Goal: Information Seeking & Learning: Learn about a topic

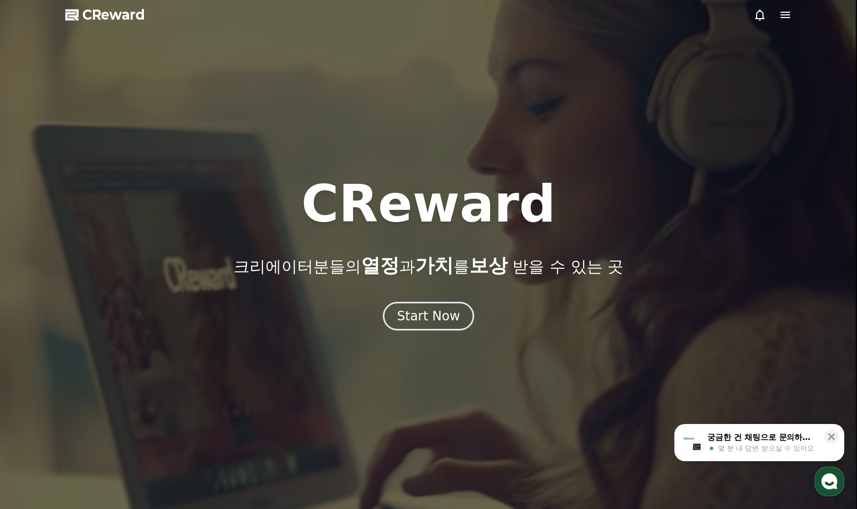
click at [787, 18] on icon at bounding box center [786, 15] width 10 height 6
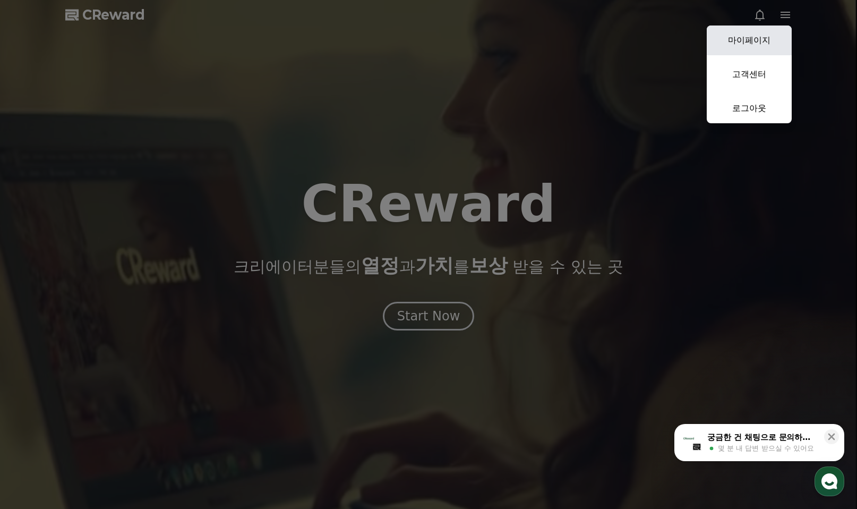
click at [758, 41] on link "마이페이지" at bounding box center [749, 40] width 85 height 30
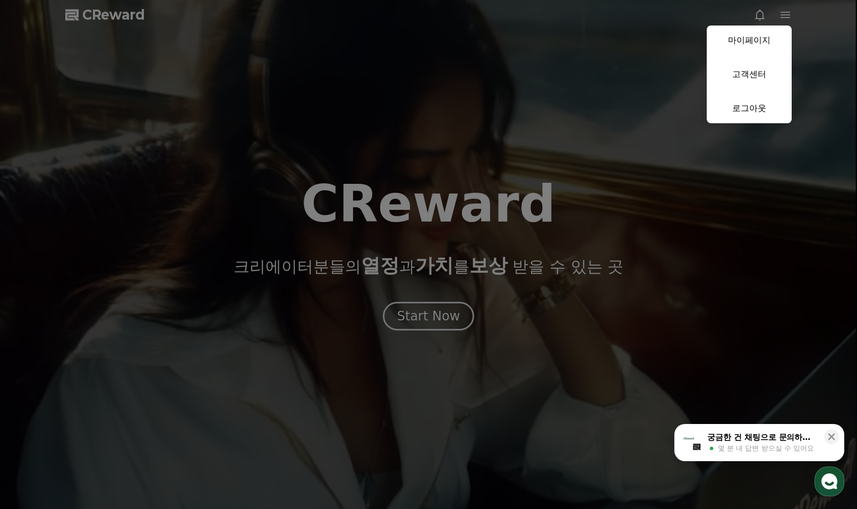
select select "**********"
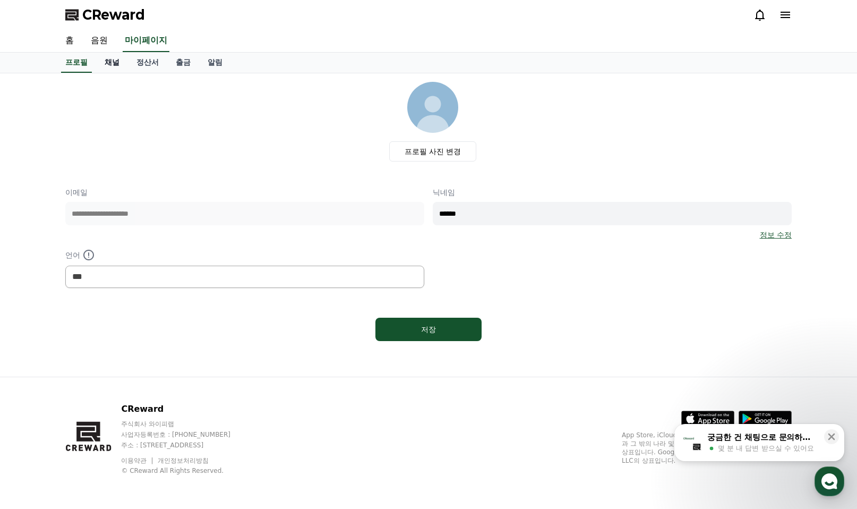
click at [116, 65] on link "채널" at bounding box center [112, 63] width 32 height 20
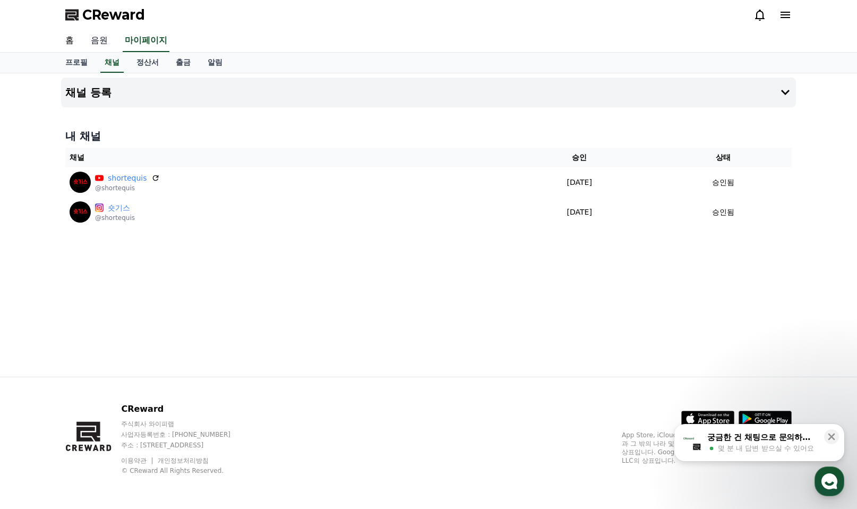
click at [102, 43] on link "음원" at bounding box center [99, 41] width 34 height 22
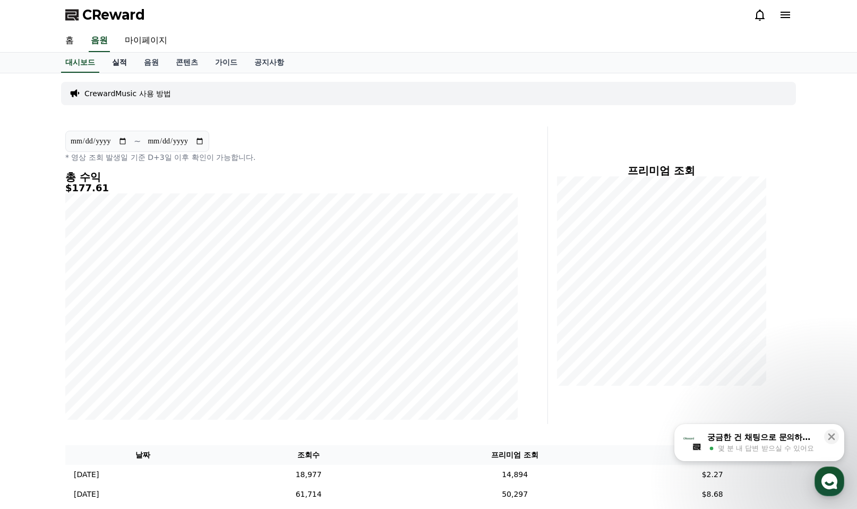
click at [120, 64] on link "실적" at bounding box center [120, 63] width 32 height 20
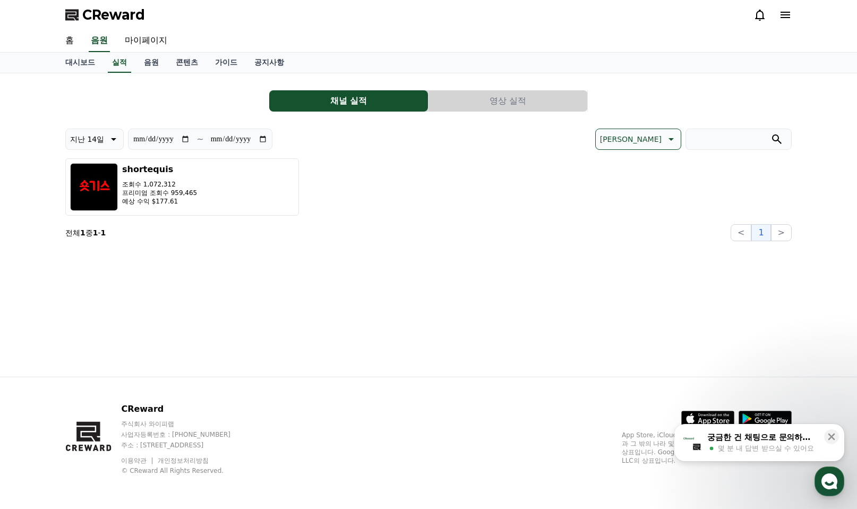
click at [517, 101] on button "영상 실적" at bounding box center [508, 100] width 159 height 21
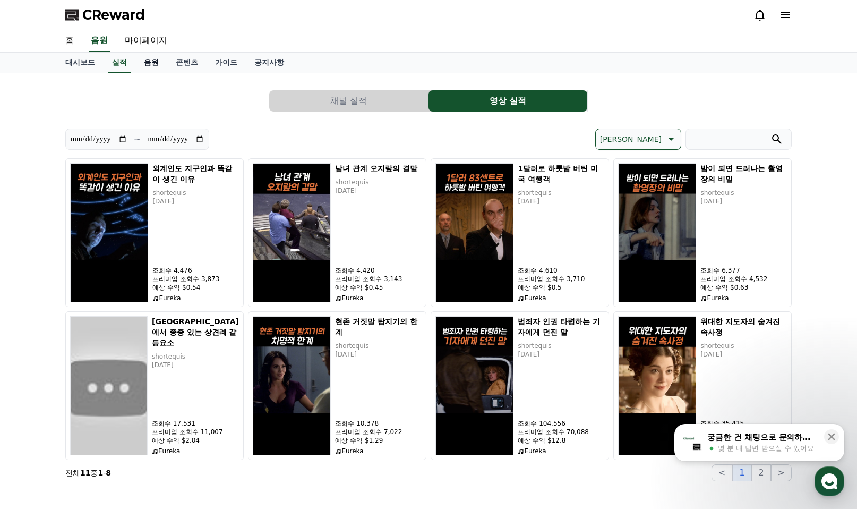
click at [158, 65] on link "음원" at bounding box center [151, 63] width 32 height 20
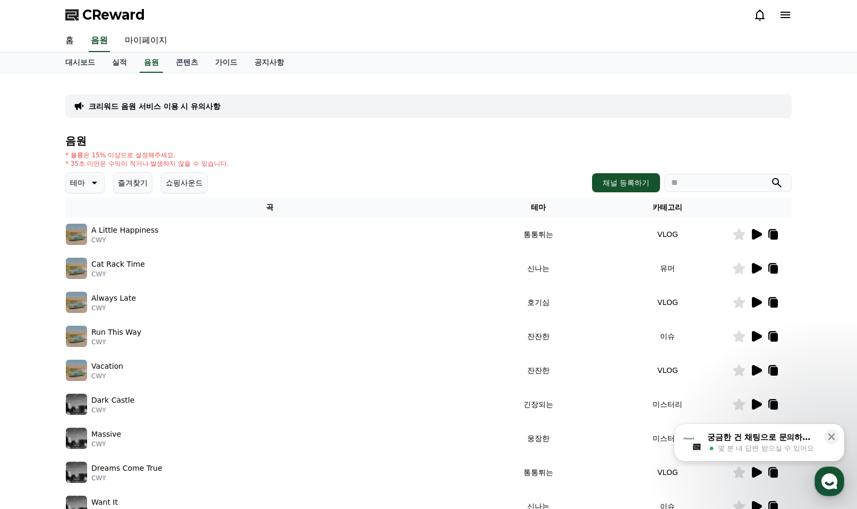
scroll to position [53, 0]
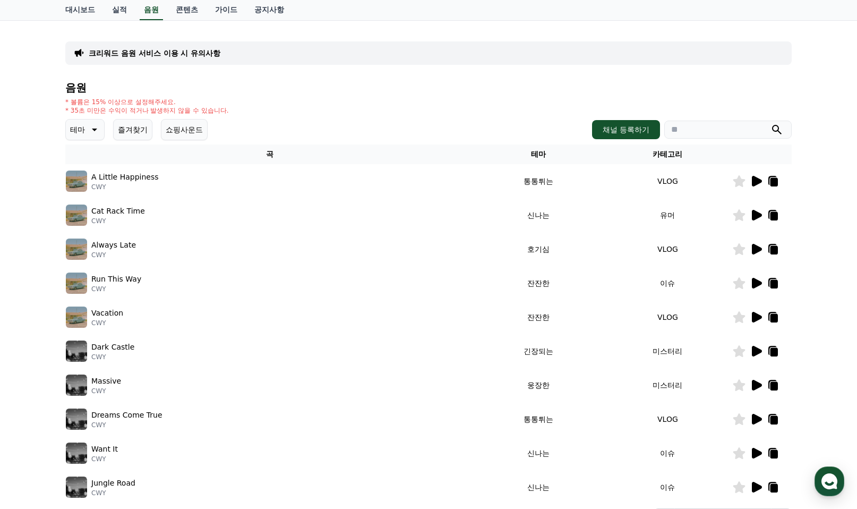
click at [756, 176] on icon at bounding box center [756, 181] width 13 height 13
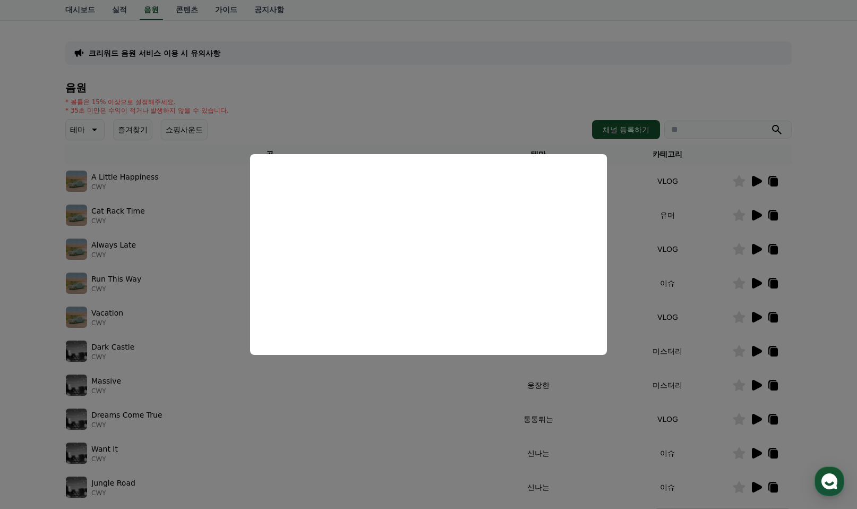
click at [754, 215] on button "close modal" at bounding box center [428, 254] width 857 height 509
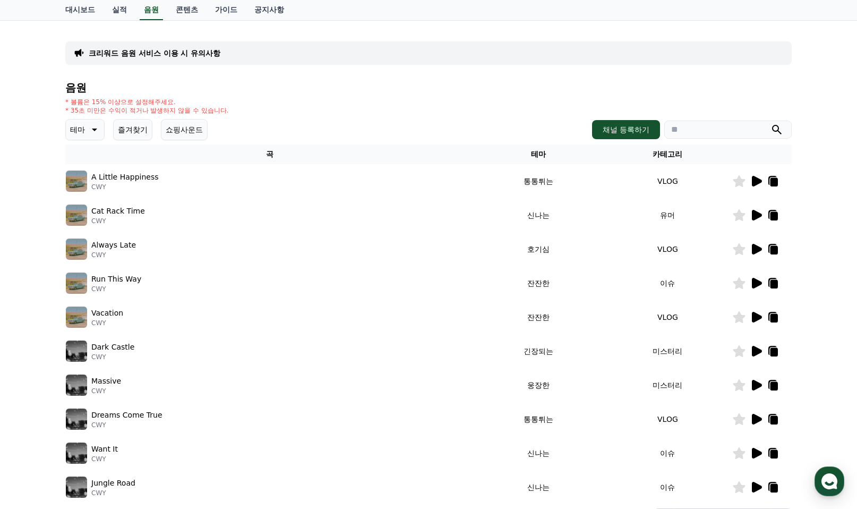
click at [756, 215] on icon at bounding box center [757, 215] width 10 height 11
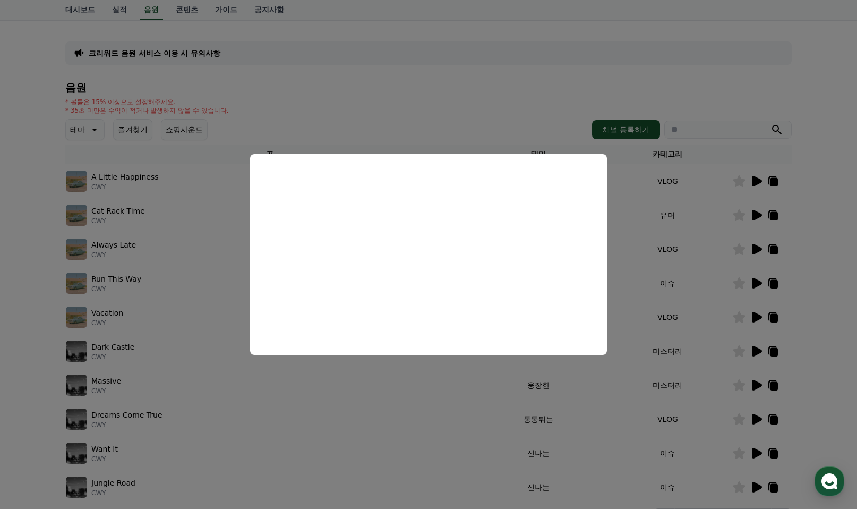
click at [753, 245] on button "close modal" at bounding box center [428, 254] width 857 height 509
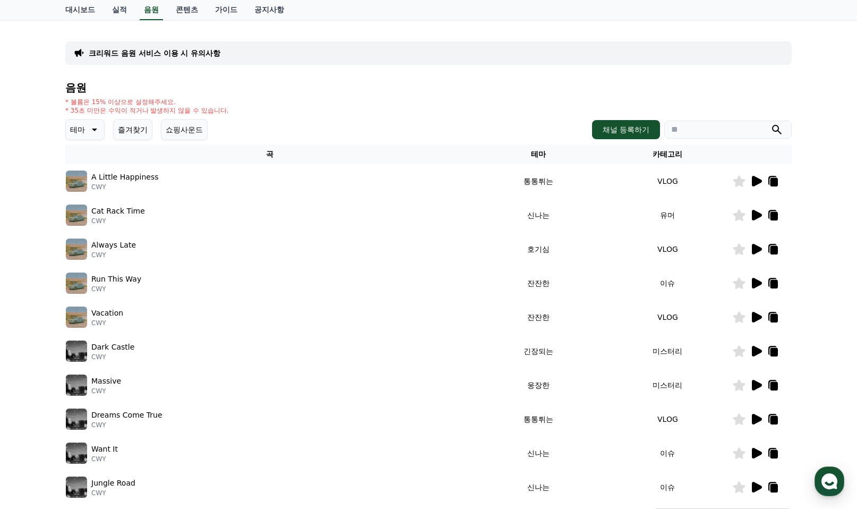
click at [754, 248] on icon at bounding box center [757, 249] width 10 height 11
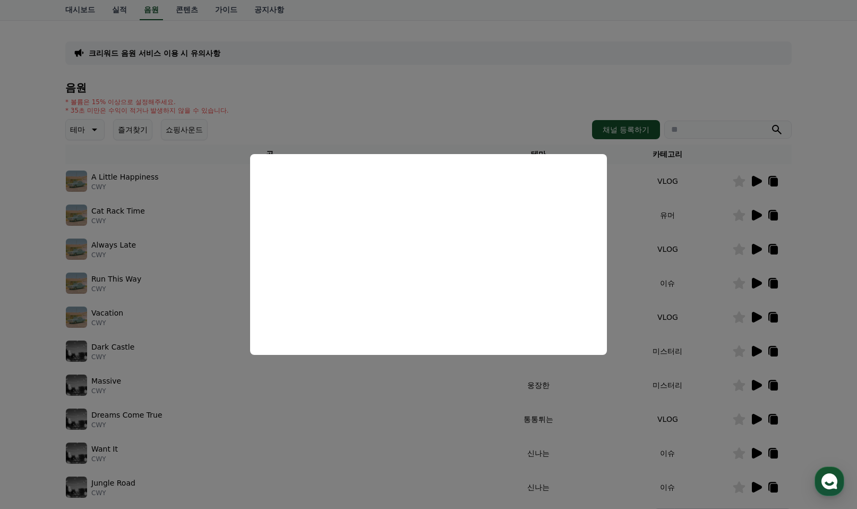
click at [756, 276] on button "close modal" at bounding box center [428, 254] width 857 height 509
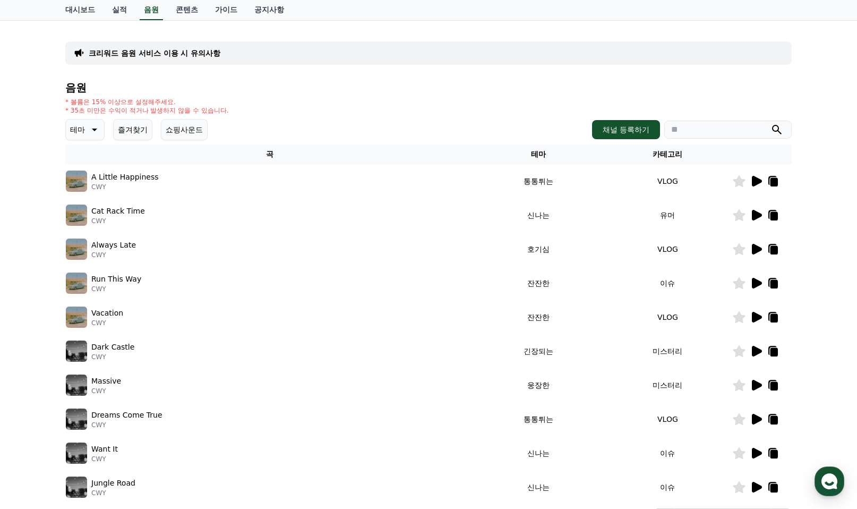
click at [756, 282] on icon at bounding box center [757, 283] width 10 height 11
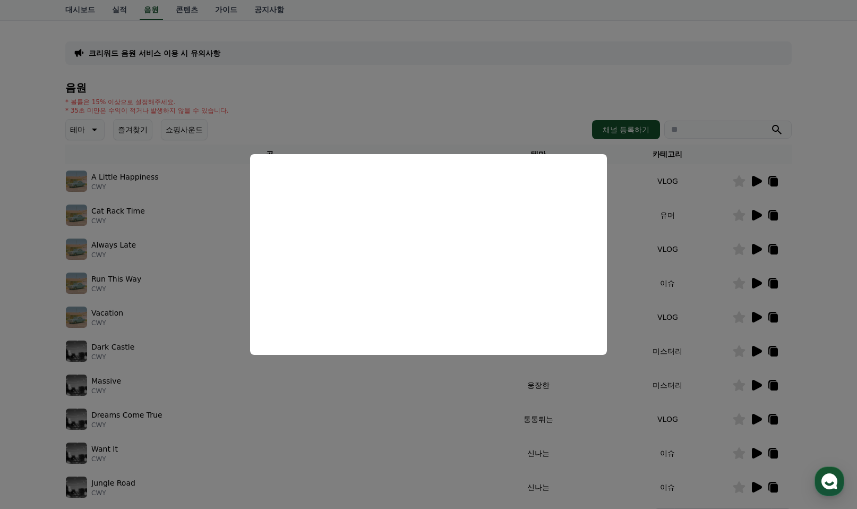
click at [756, 314] on button "close modal" at bounding box center [428, 254] width 857 height 509
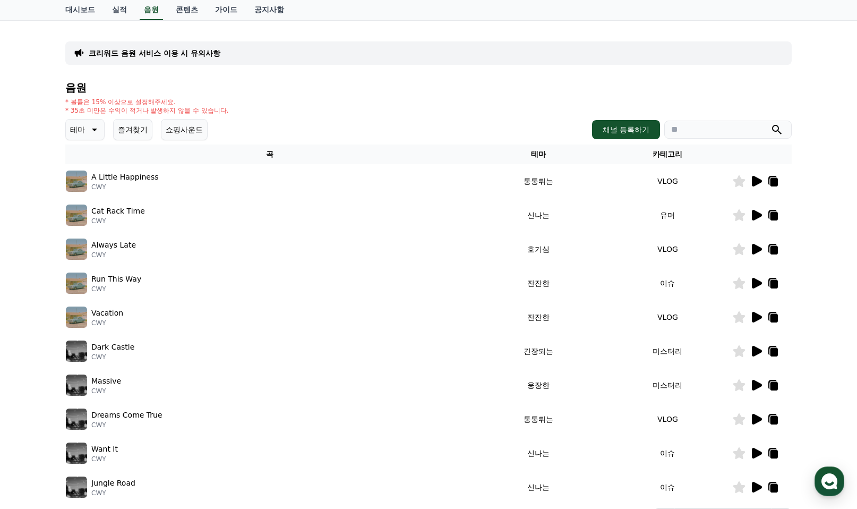
click at [756, 314] on icon at bounding box center [757, 317] width 10 height 11
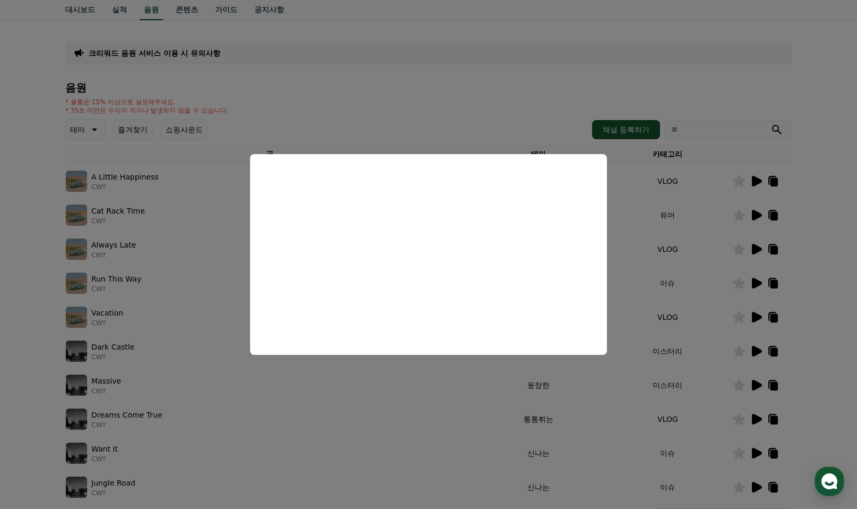
click at [753, 349] on button "close modal" at bounding box center [428, 254] width 857 height 509
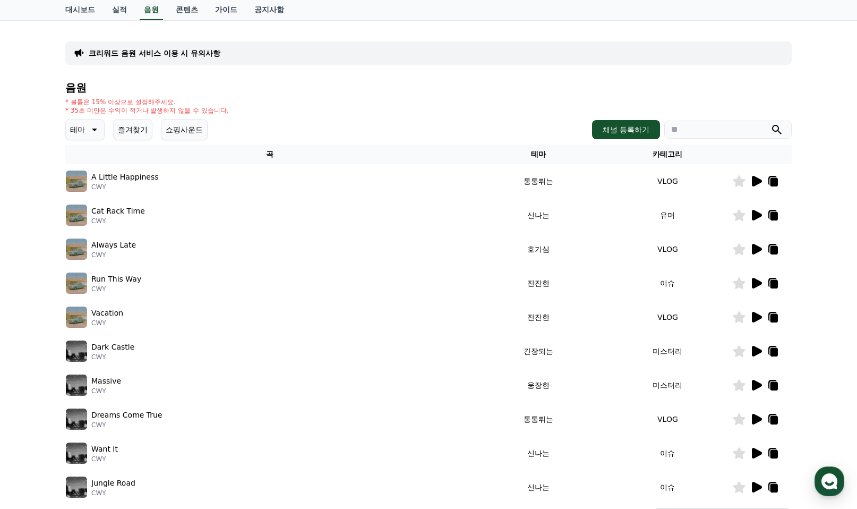
click at [758, 347] on icon at bounding box center [756, 351] width 13 height 13
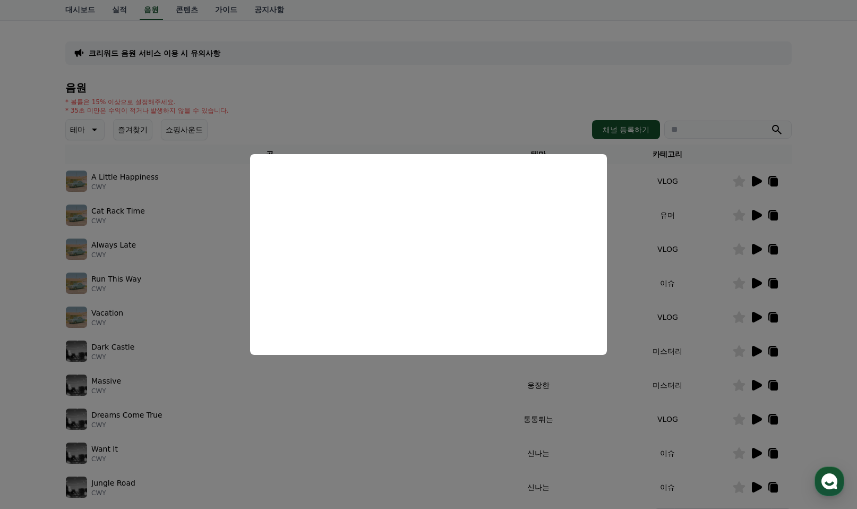
click at [759, 418] on button "close modal" at bounding box center [428, 254] width 857 height 509
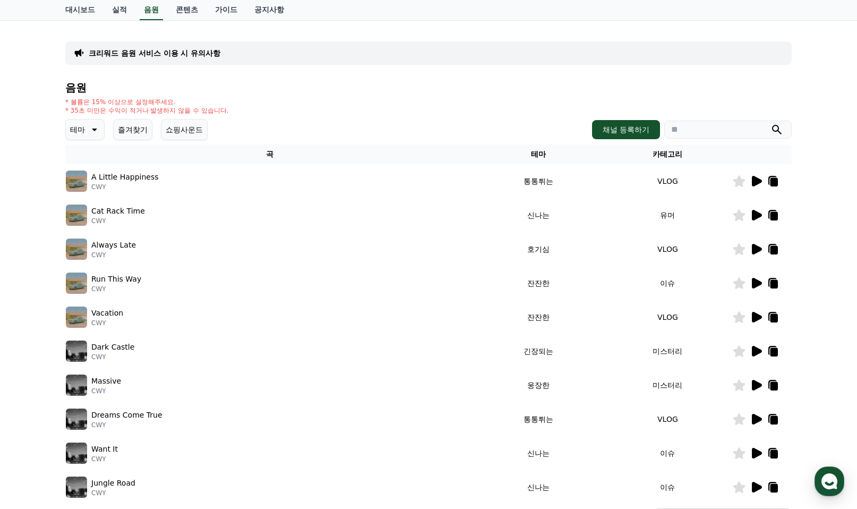
click at [756, 418] on icon at bounding box center [757, 419] width 10 height 11
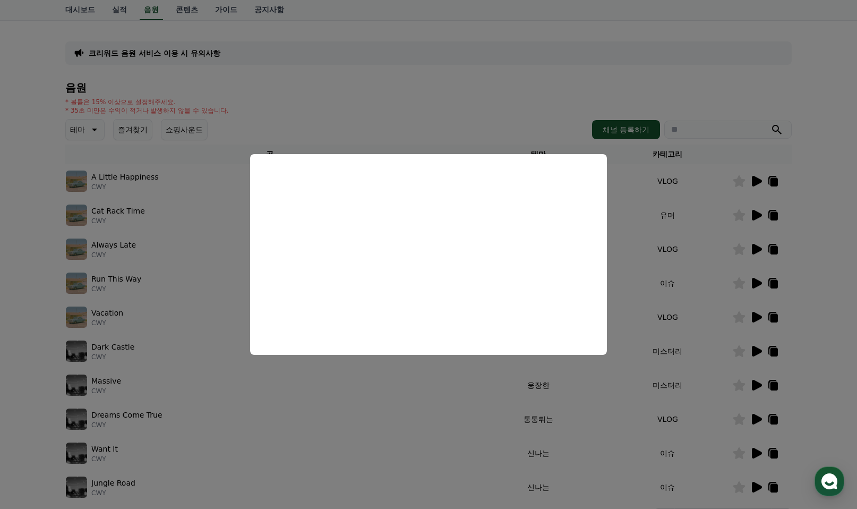
scroll to position [159, 0]
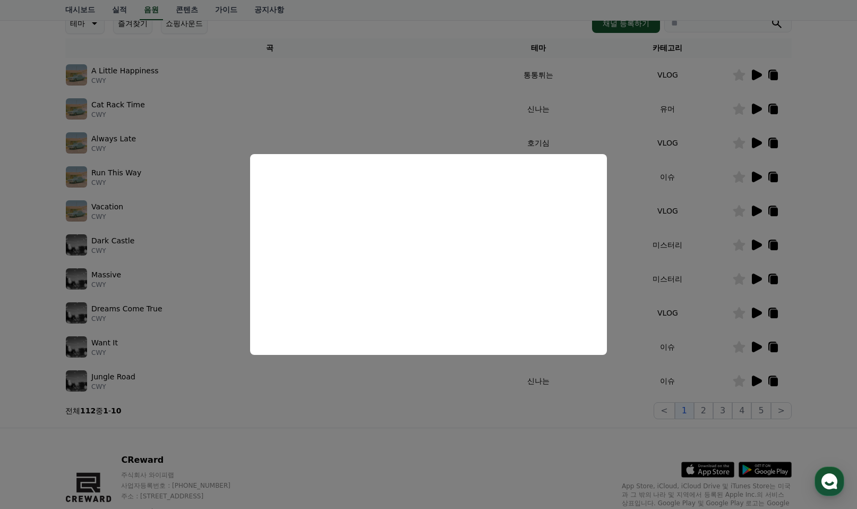
click at [467, 429] on button "close modal" at bounding box center [428, 254] width 857 height 509
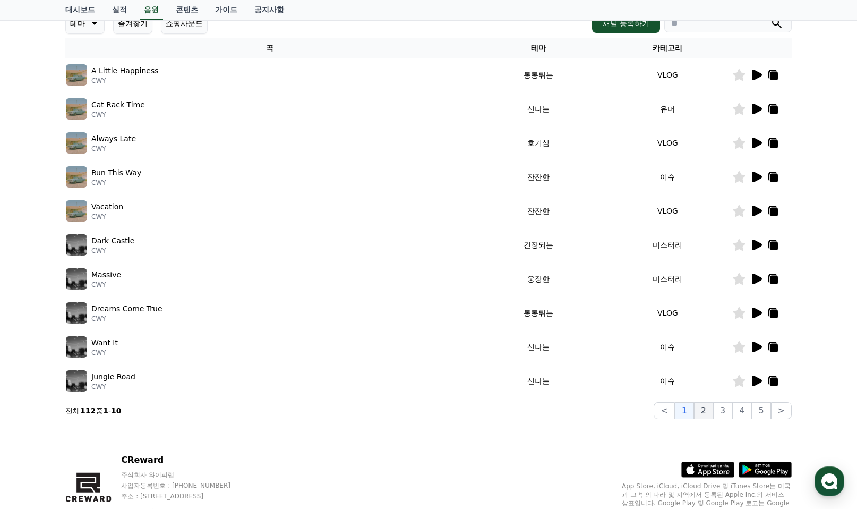
click at [708, 412] on button "2" at bounding box center [703, 410] width 19 height 17
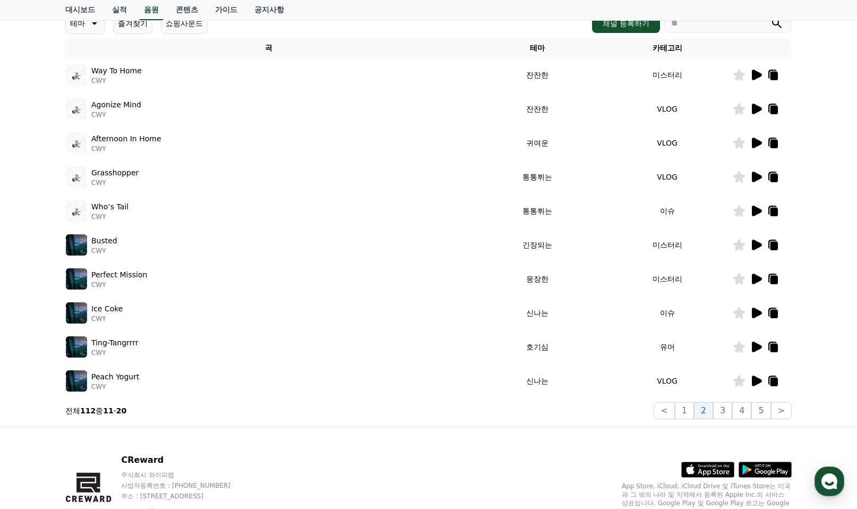
click at [756, 75] on icon at bounding box center [757, 75] width 10 height 11
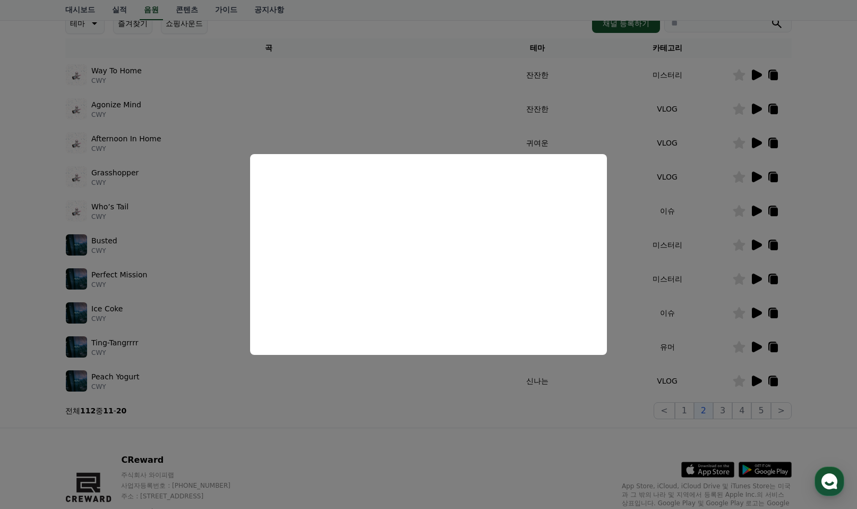
click at [752, 210] on button "close modal" at bounding box center [428, 254] width 857 height 509
click at [752, 210] on icon at bounding box center [756, 210] width 13 height 13
click at [388, 413] on button "close modal" at bounding box center [428, 254] width 857 height 509
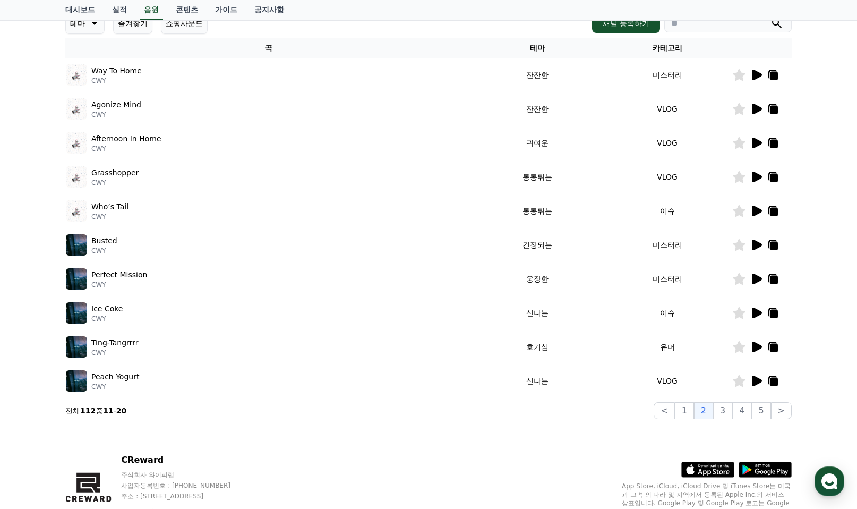
click at [759, 243] on icon at bounding box center [757, 245] width 10 height 11
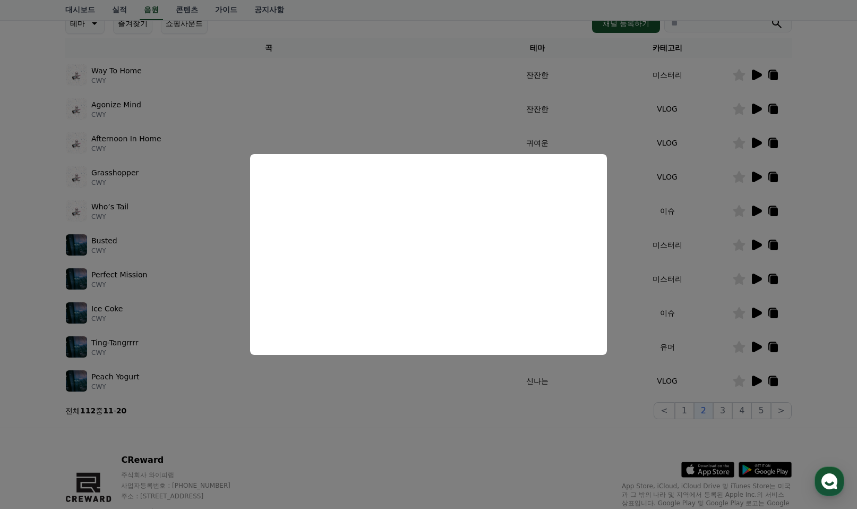
click at [754, 278] on button "close modal" at bounding box center [428, 254] width 857 height 509
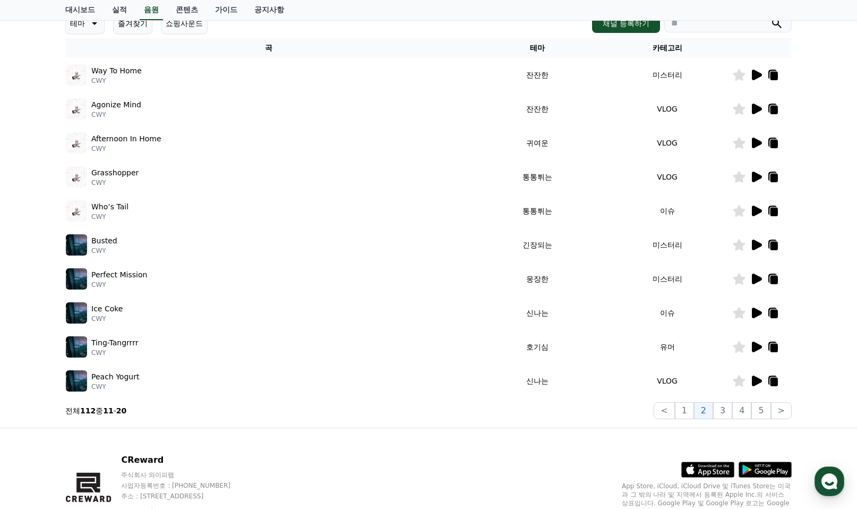
click at [754, 278] on icon at bounding box center [757, 279] width 10 height 11
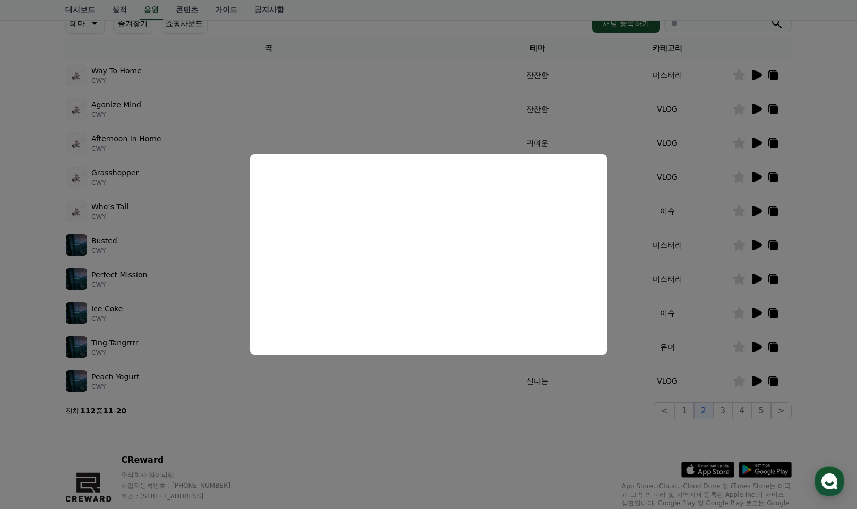
click at [459, 461] on button "close modal" at bounding box center [428, 254] width 857 height 509
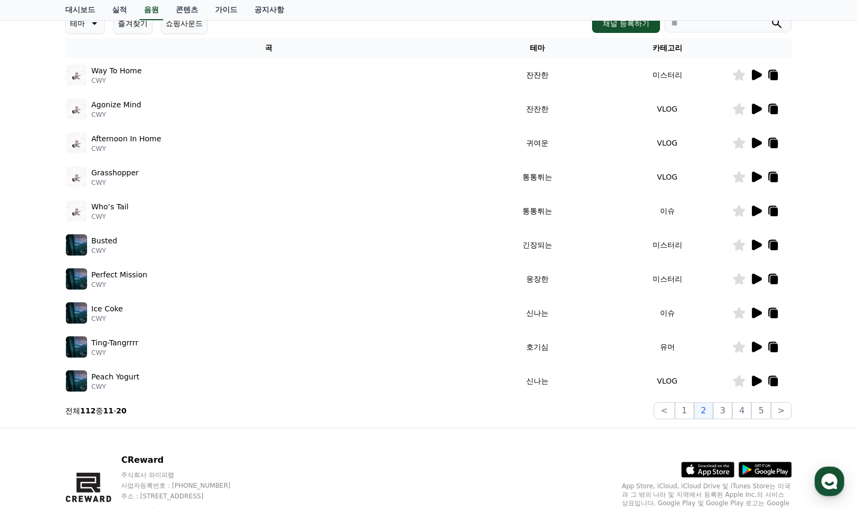
click at [753, 346] on icon at bounding box center [757, 347] width 10 height 11
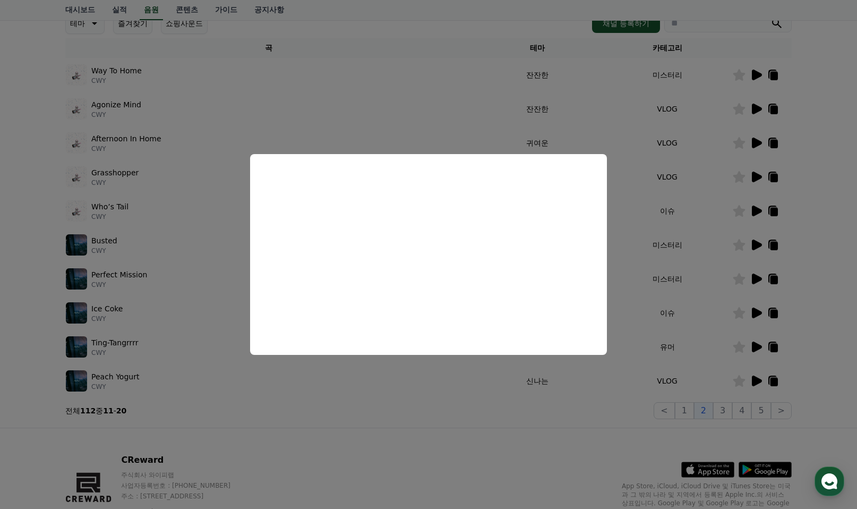
click at [436, 445] on button "close modal" at bounding box center [428, 254] width 857 height 509
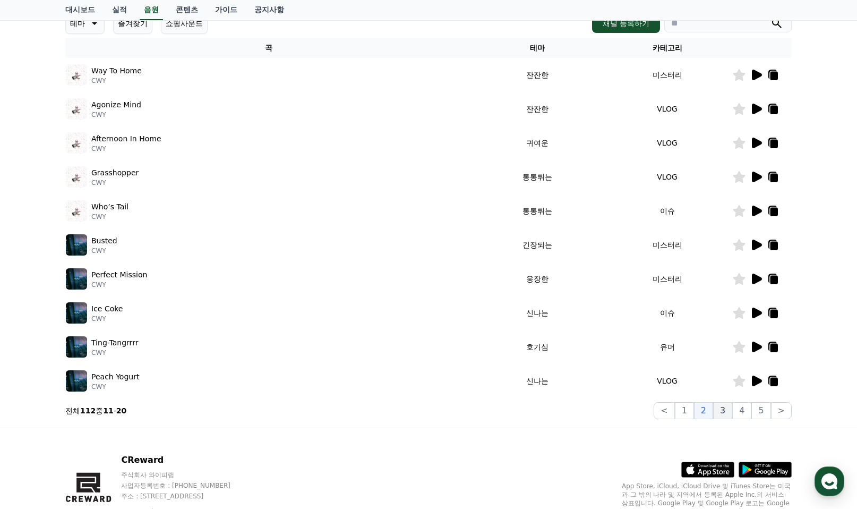
click at [728, 411] on button "3" at bounding box center [722, 410] width 19 height 17
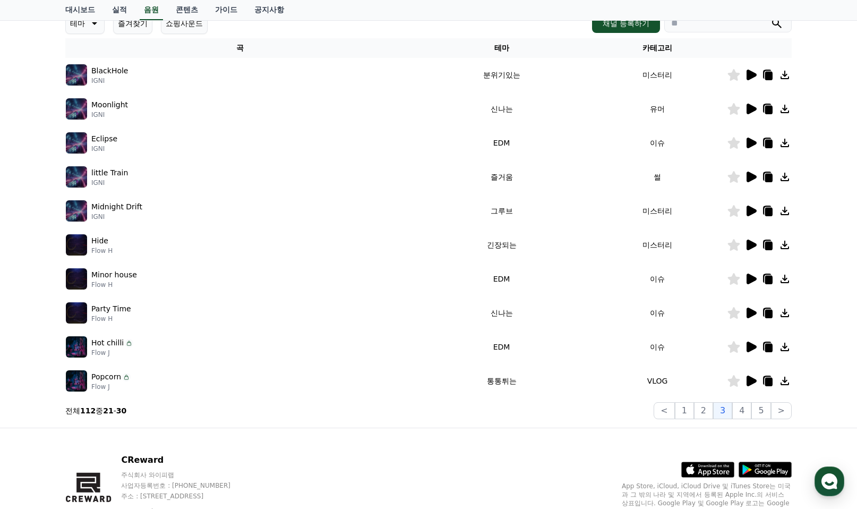
scroll to position [106, 0]
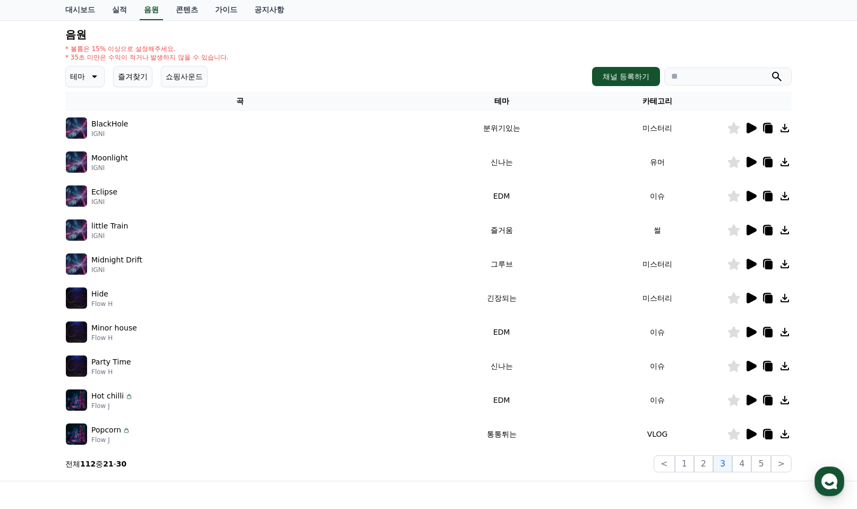
click at [755, 125] on icon at bounding box center [751, 128] width 13 height 13
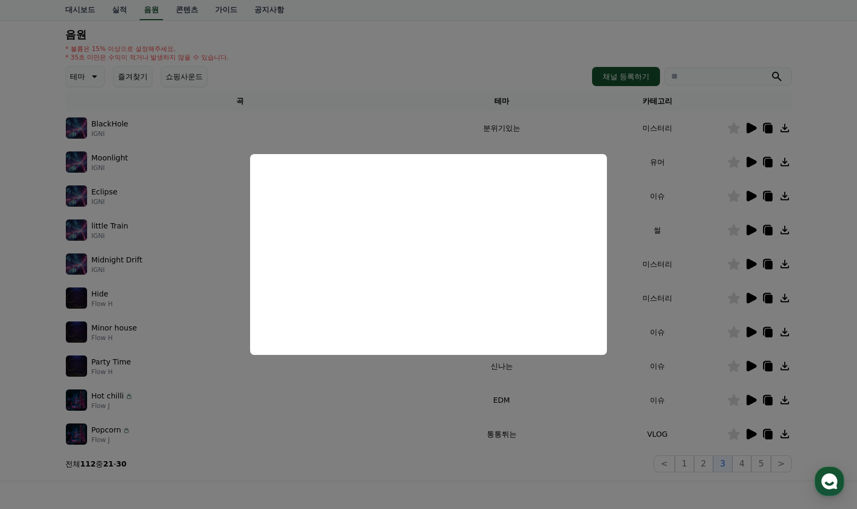
click at [811, 106] on button "close modal" at bounding box center [428, 254] width 857 height 509
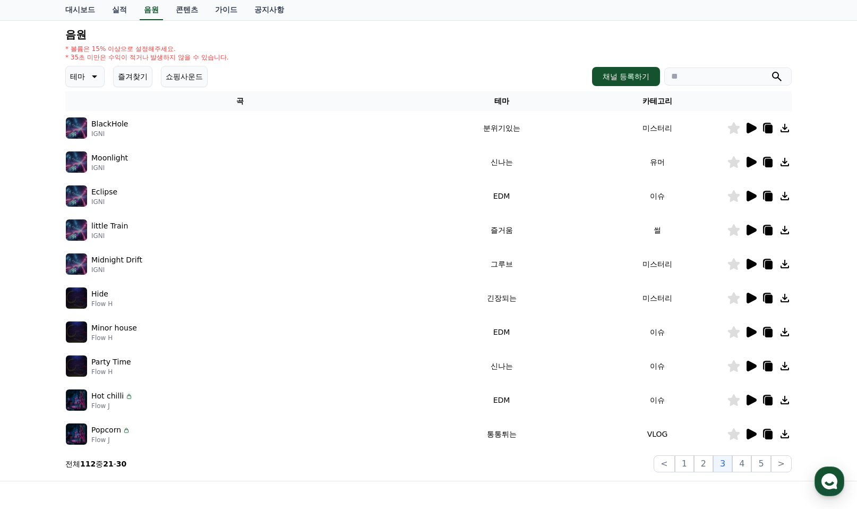
click at [753, 262] on icon at bounding box center [752, 264] width 10 height 11
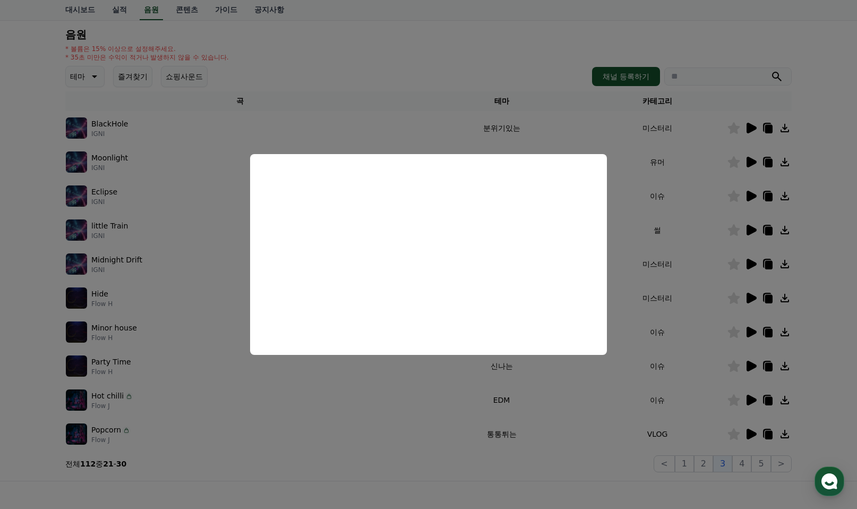
click at [389, 462] on button "close modal" at bounding box center [428, 254] width 857 height 509
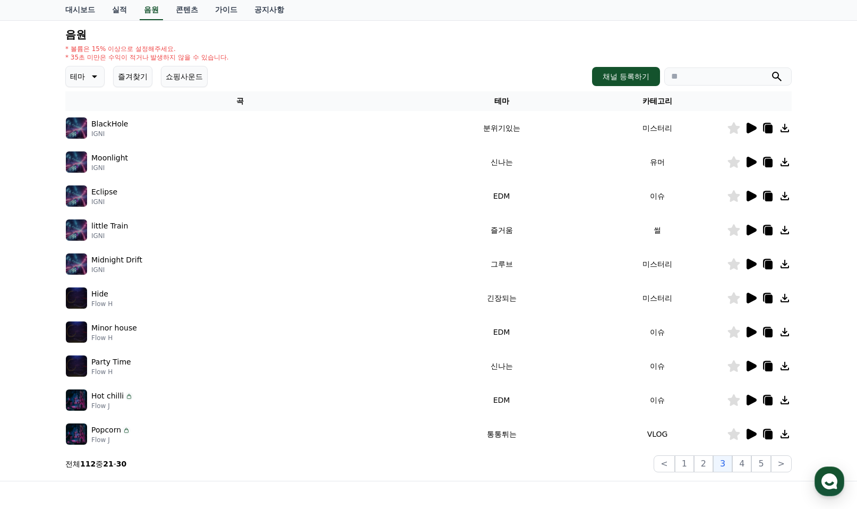
click at [755, 297] on icon at bounding box center [752, 298] width 10 height 11
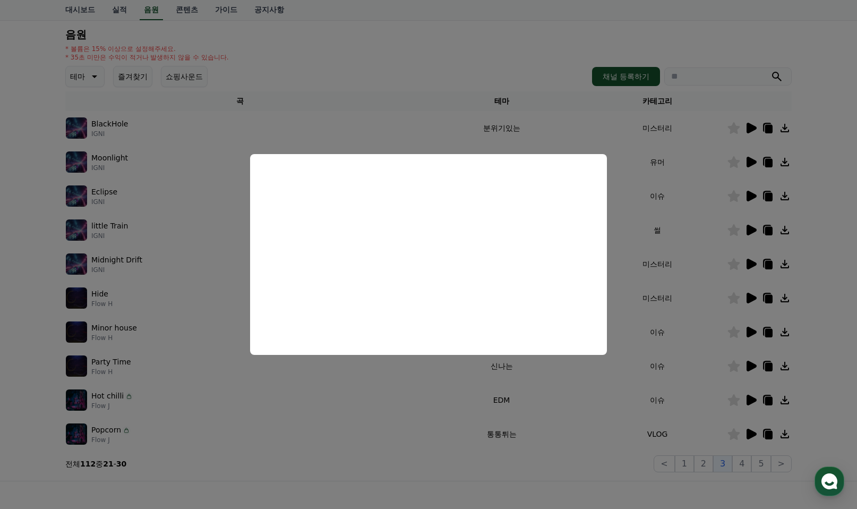
click at [407, 488] on button "close modal" at bounding box center [428, 254] width 857 height 509
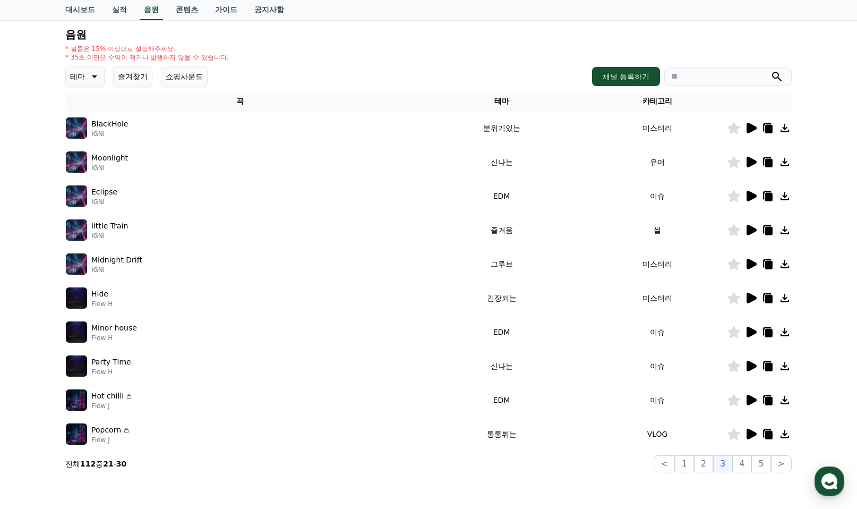
click at [749, 436] on icon at bounding box center [752, 434] width 10 height 11
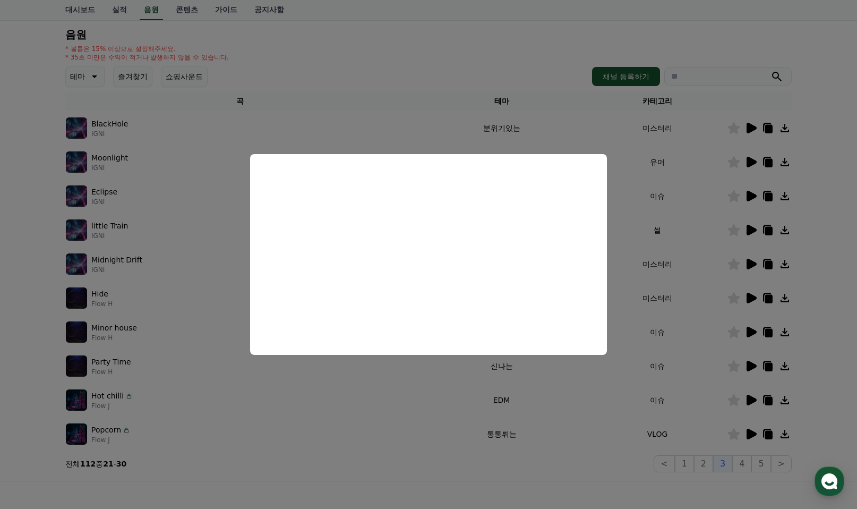
click at [748, 399] on button "close modal" at bounding box center [428, 254] width 857 height 509
click at [748, 399] on icon at bounding box center [752, 400] width 10 height 11
click at [770, 402] on button "close modal" at bounding box center [428, 254] width 857 height 509
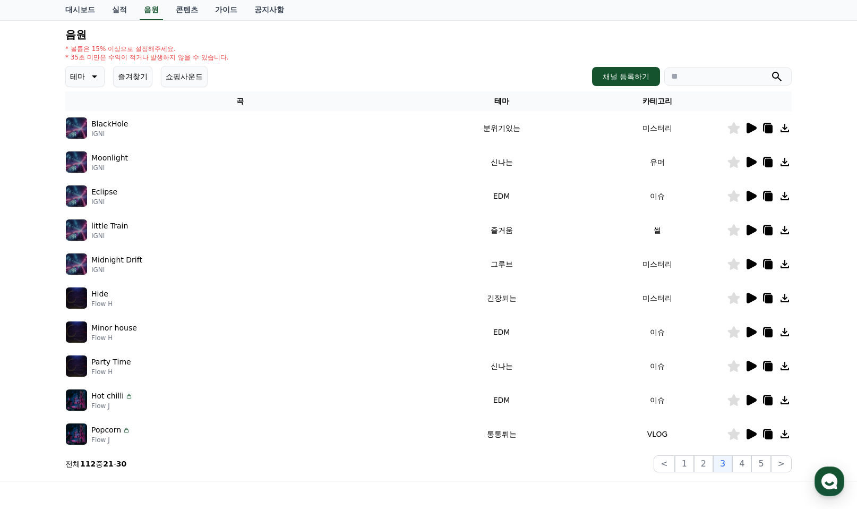
click at [770, 402] on icon at bounding box center [768, 401] width 7 height 8
click at [771, 399] on icon at bounding box center [768, 401] width 7 height 8
